Goal: Contribute content: Contribute content

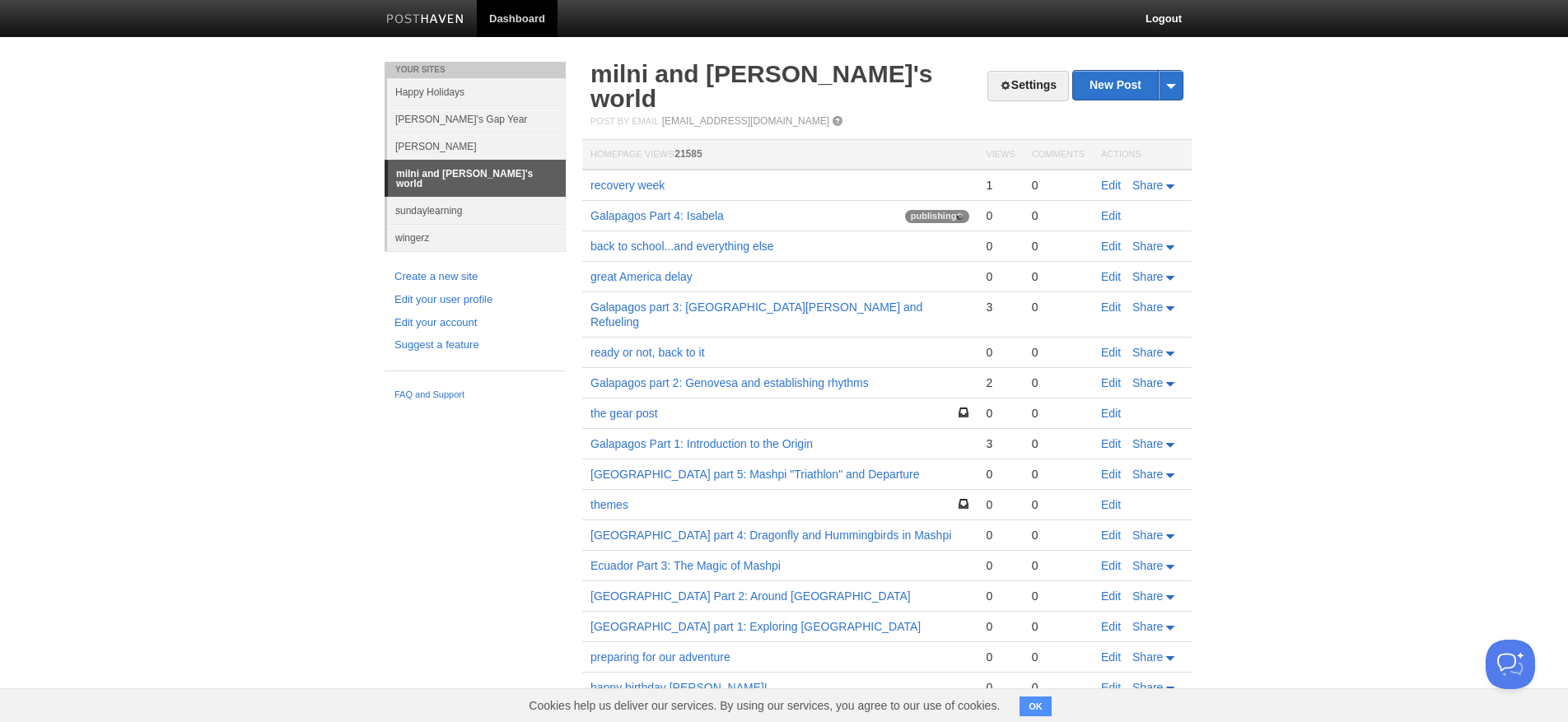
click at [1481, 646] on body "Dashboard Logout Your Sites Happy Holidays [PERSON_NAME]'s Gap Year [PERSON_NAM…" at bounding box center [784, 428] width 1568 height 855
click at [1491, 653] on button "Open Beacon popover" at bounding box center [1507, 661] width 49 height 49
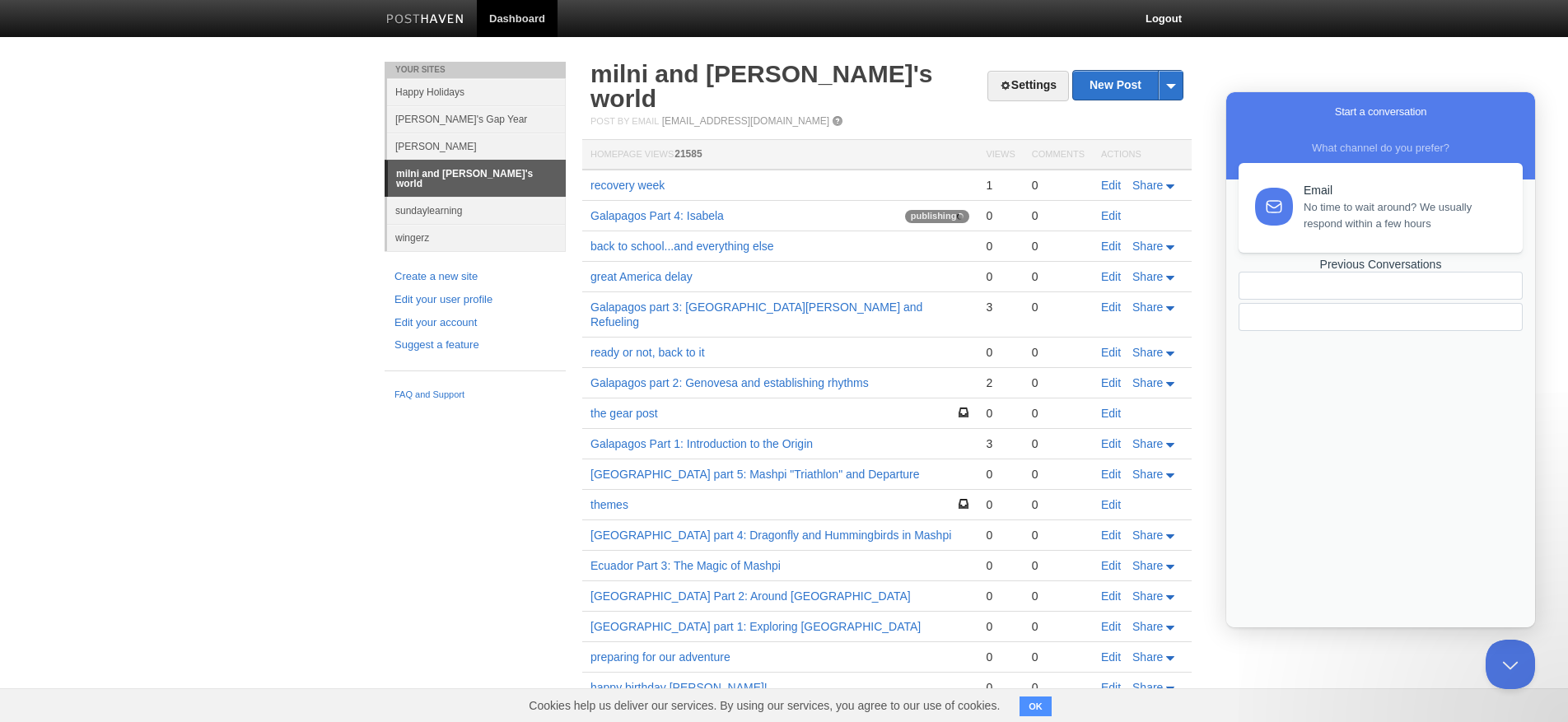
click at [1394, 272] on div "Previous Conversations" at bounding box center [1380, 264] width 284 height 14
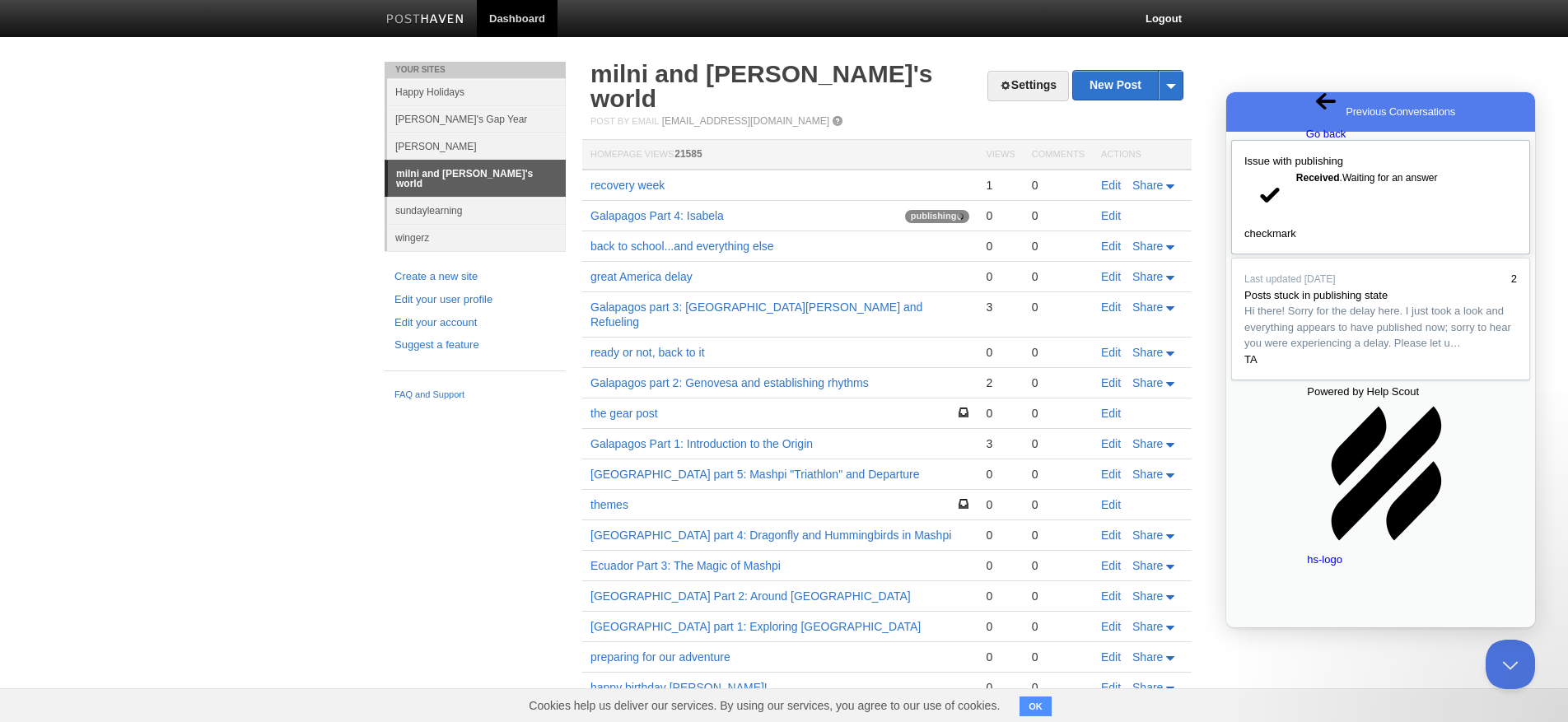
click at [1417, 186] on div "Received . Waiting for an answer" at bounding box center [1406, 178] width 220 height 16
type textarea "Hello, an update on this? I'm about to spend time to re-post this one, which ha…"
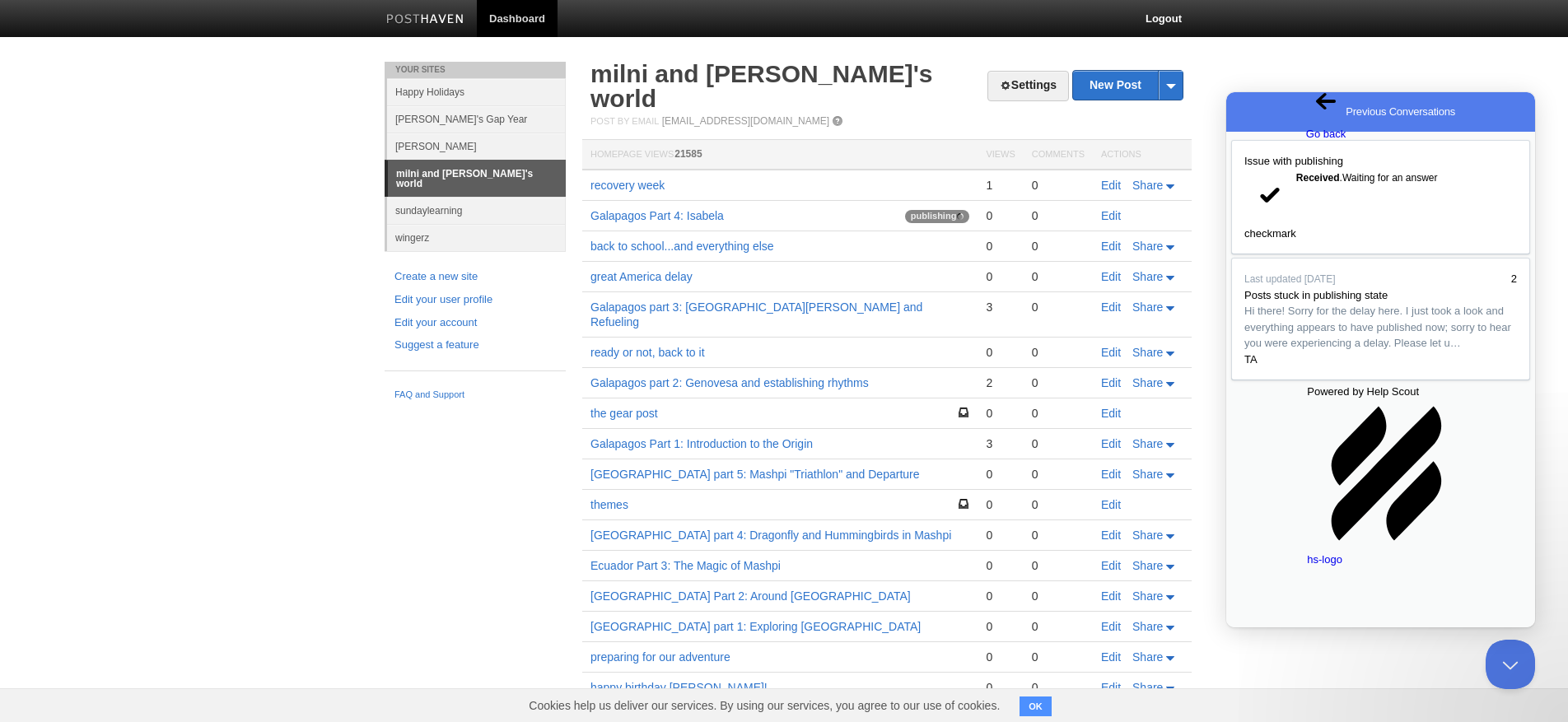
click at [1121, 86] on link "New Post" at bounding box center [1127, 86] width 109 height 28
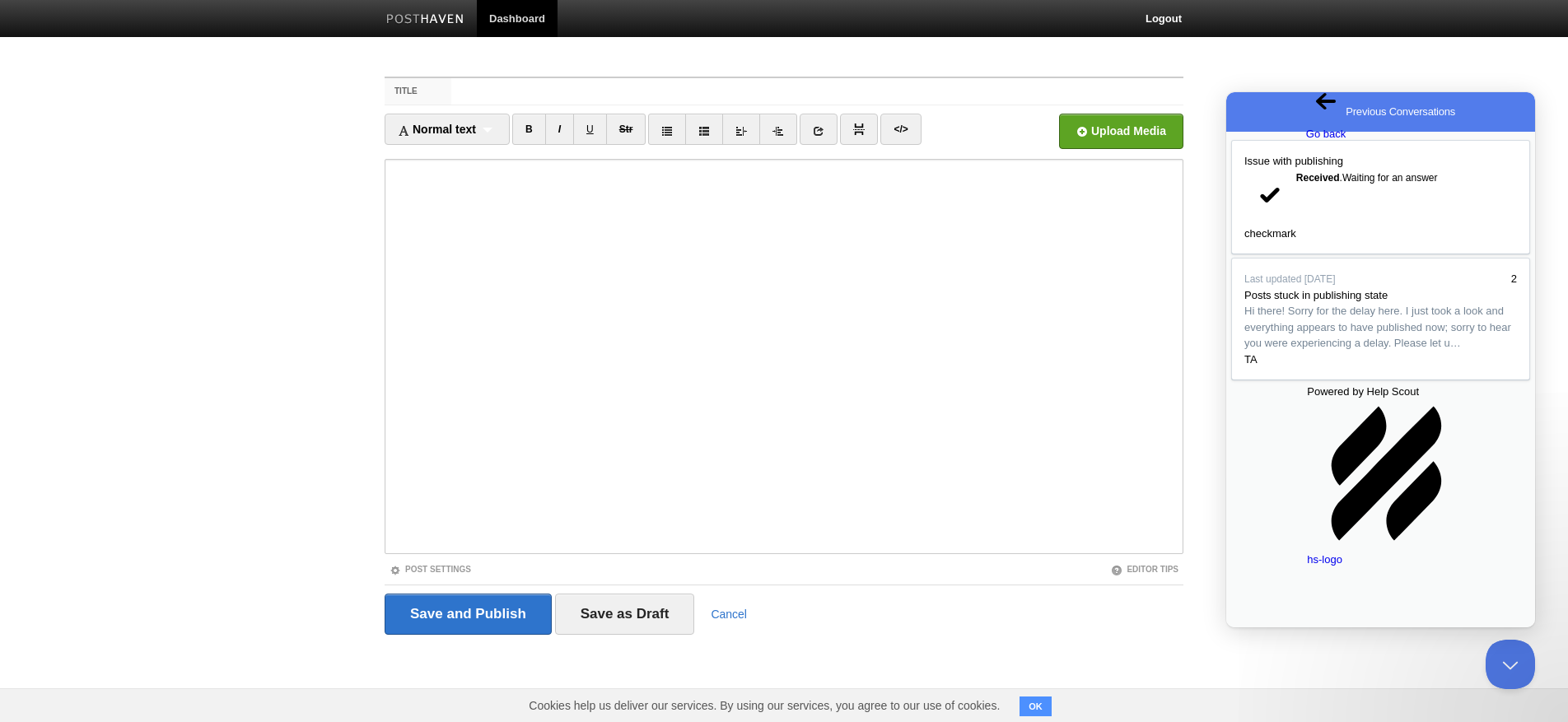
click at [493, 86] on input "Title" at bounding box center [817, 91] width 732 height 27
type input "camp [PERSON_NAME]"
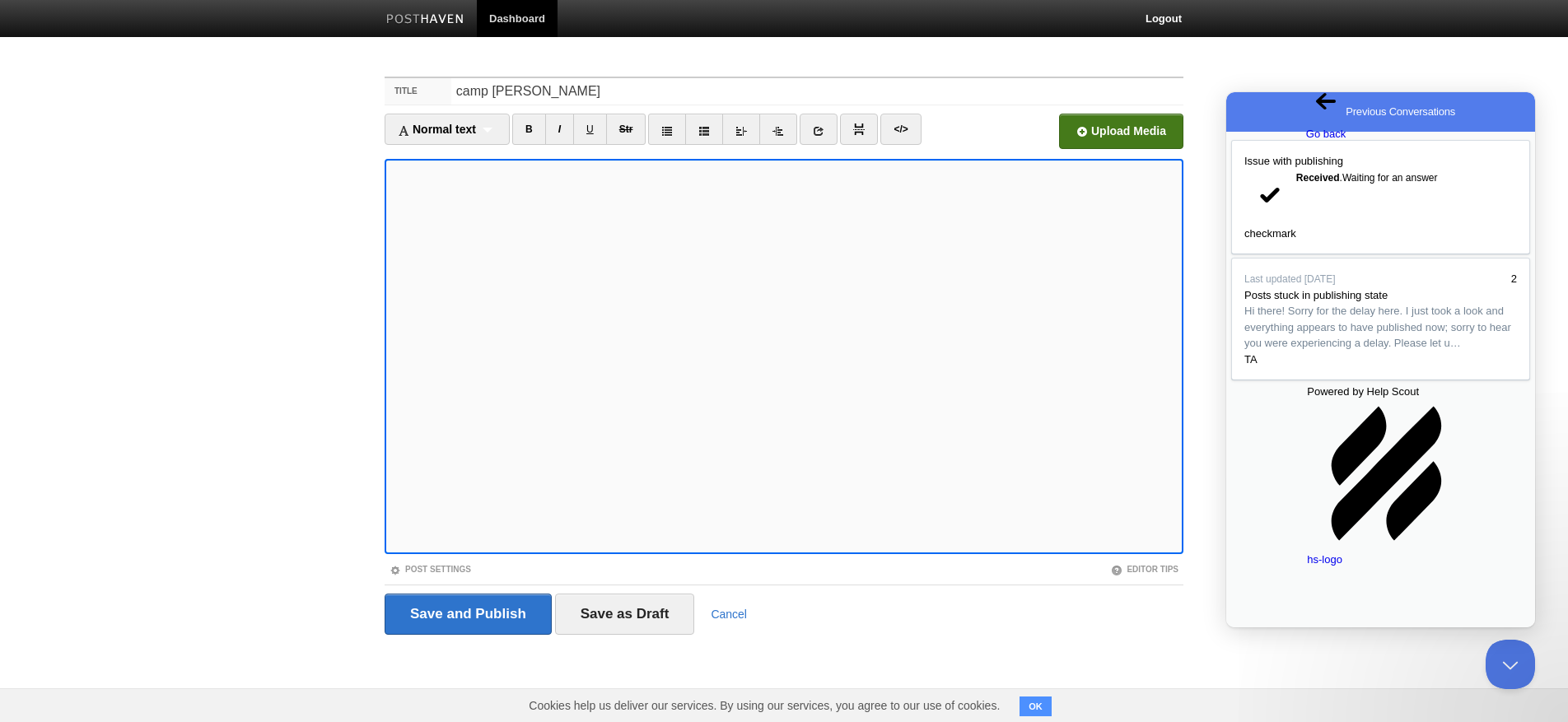
click at [1118, 141] on input "file" at bounding box center [624, 136] width 1247 height 84
click at [472, 615] on input "Save and Publish" at bounding box center [468, 614] width 167 height 41
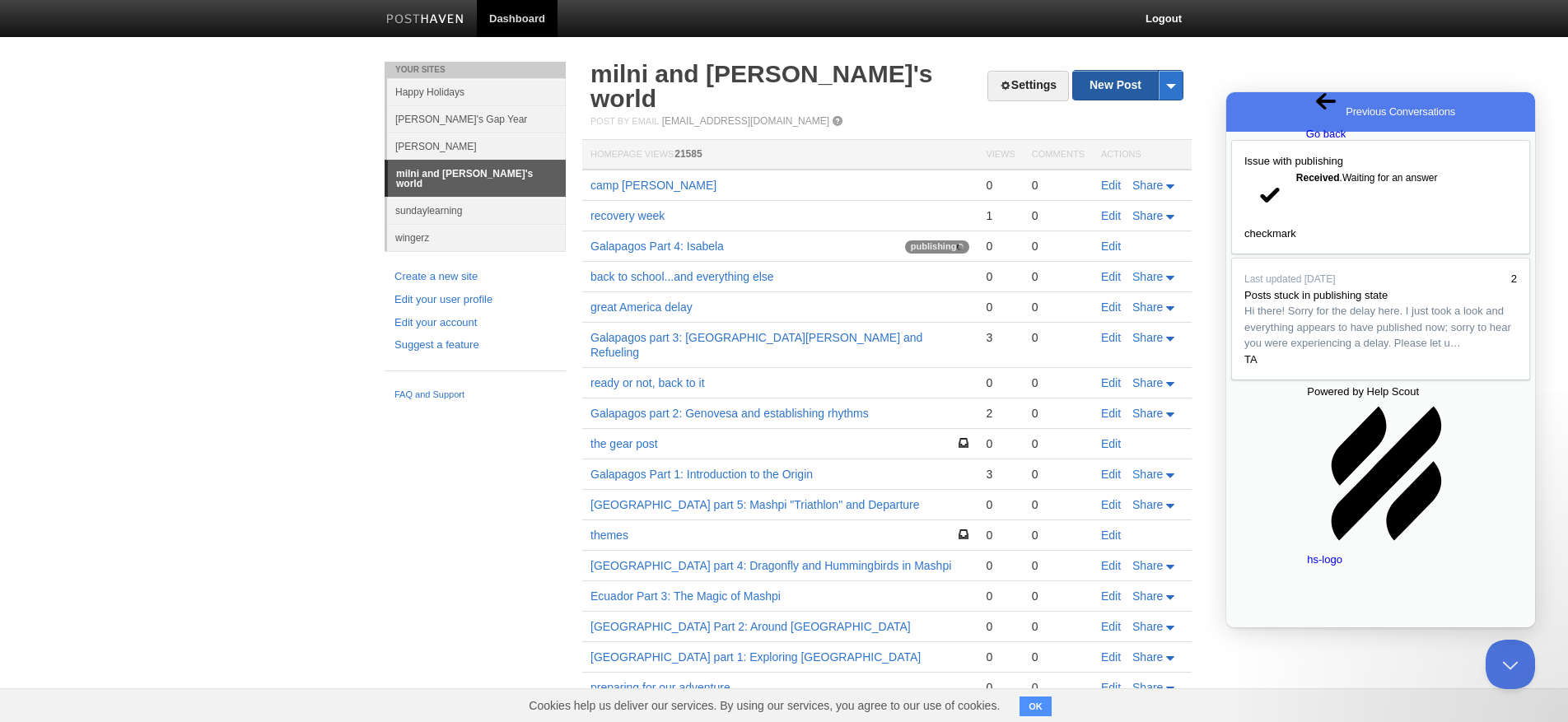
click at [1122, 89] on link "New Post" at bounding box center [1127, 86] width 109 height 28
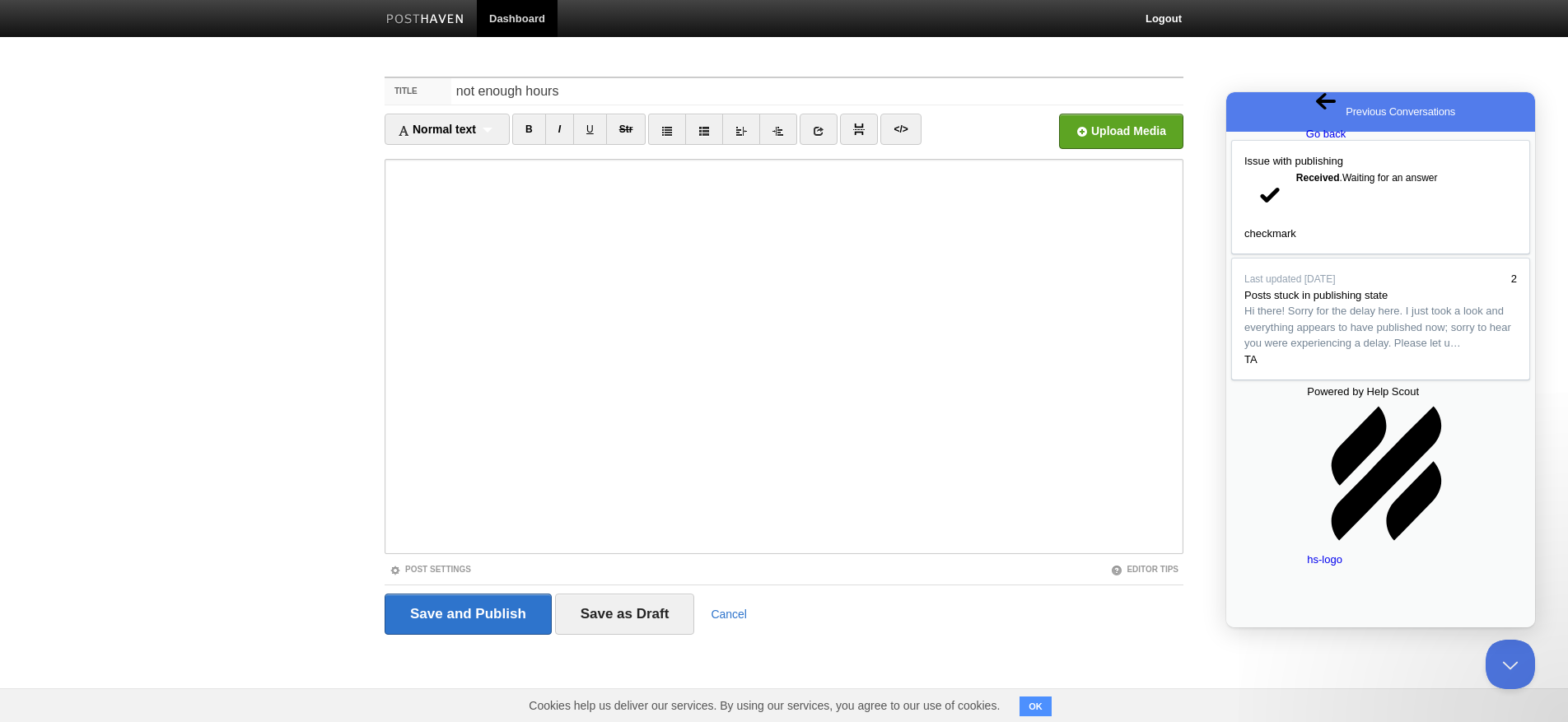
type input "not enough hours"
type input "not enough hours.+ [PERSON_NAME]'s half marathon"
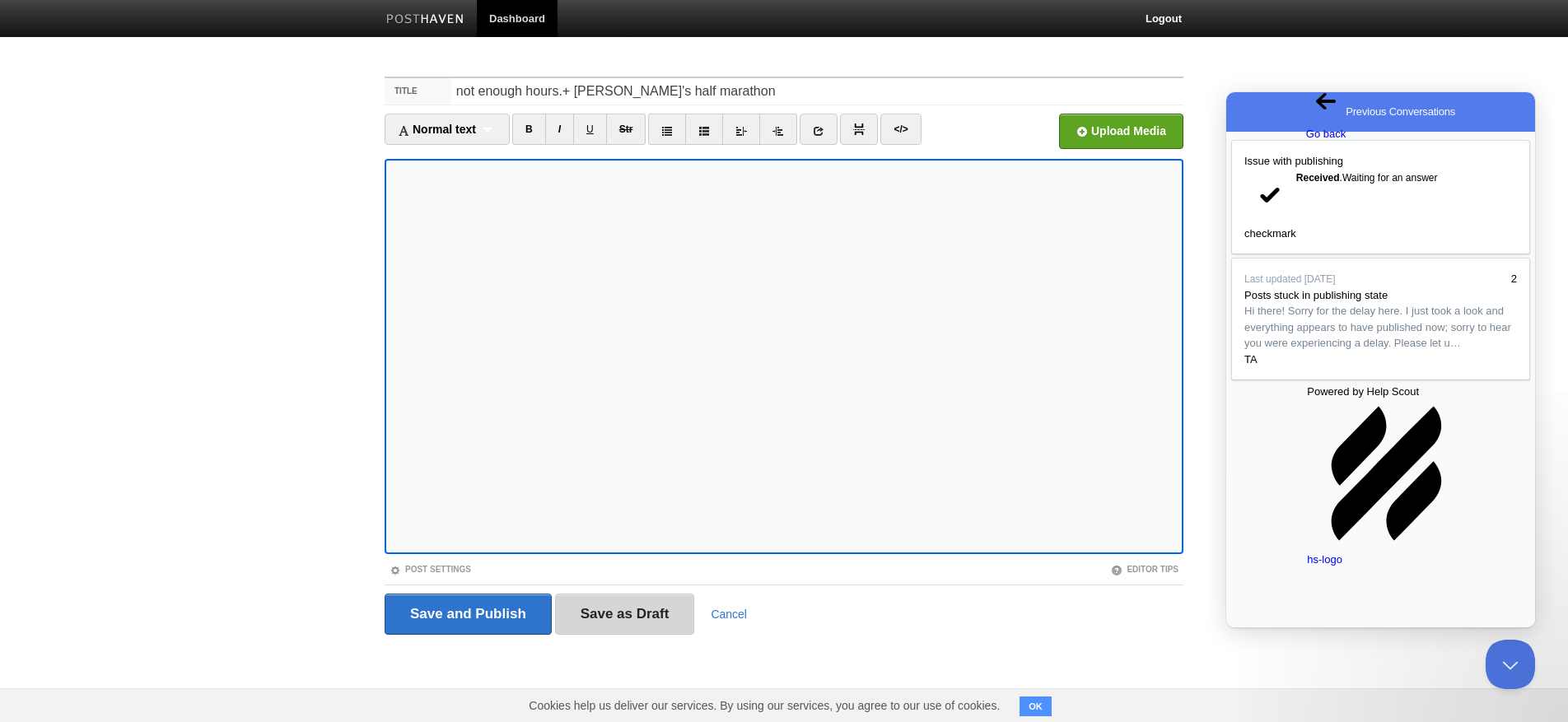
click at [651, 618] on input "Save as Draft" at bounding box center [624, 614] width 140 height 41
